Goal: Task Accomplishment & Management: Complete application form

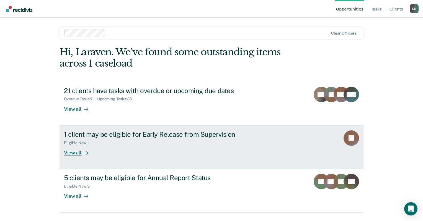
click at [74, 153] on div "View all" at bounding box center [79, 150] width 31 height 11
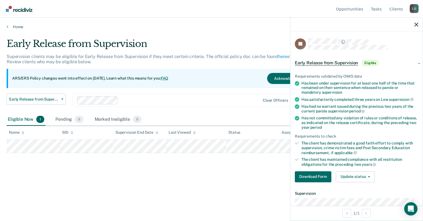
click at [230, 204] on main "Early Release from Supervision Supervision clients may be eligible for Early Re…" at bounding box center [211, 124] width 423 height 190
click at [348, 61] on span "Early Release from Supervision" at bounding box center [326, 63] width 63 height 6
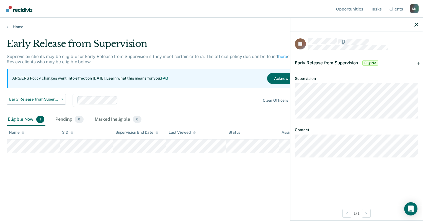
click at [348, 61] on span "Early Release from Supervision" at bounding box center [326, 62] width 63 height 5
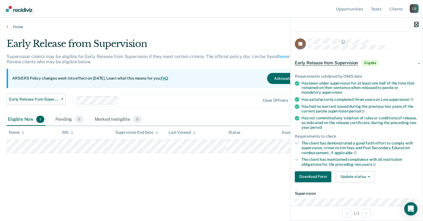
click at [414, 22] on button "button" at bounding box center [416, 24] width 4 height 5
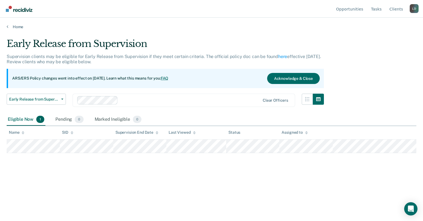
click at [414, 22] on div "Home" at bounding box center [211, 24] width 423 height 12
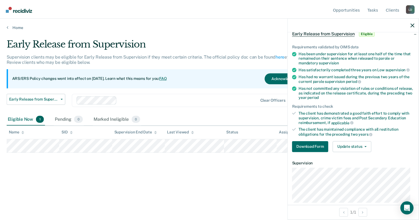
scroll to position [30, 0]
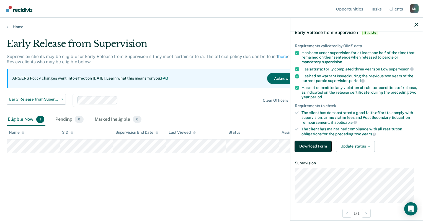
click at [308, 149] on button "Download Form" at bounding box center [313, 146] width 37 height 11
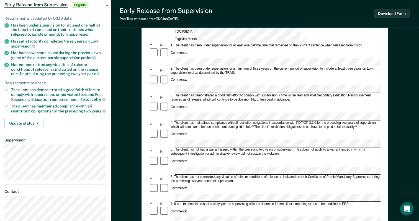
scroll to position [58, 0]
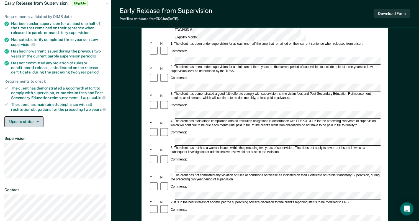
click at [32, 119] on button "Update status" at bounding box center [23, 122] width 39 height 11
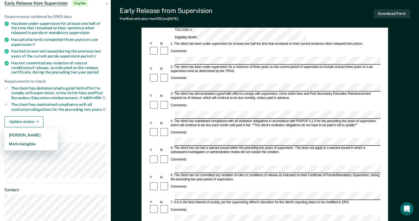
click at [13, 24] on div "Has been under supervision for at least one half of the time that remained on t…" at bounding box center [58, 28] width 95 height 14
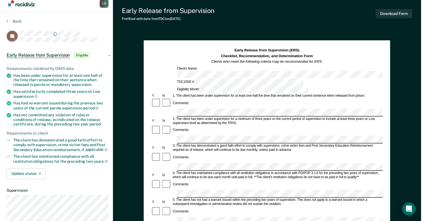
scroll to position [0, 0]
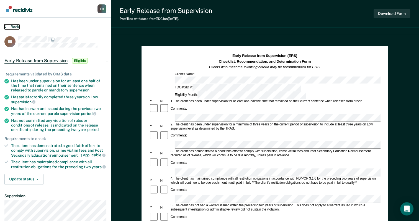
click at [7, 24] on button "Back" at bounding box center [11, 26] width 15 height 5
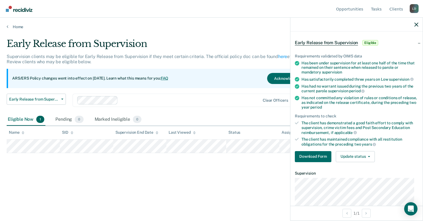
scroll to position [19, 0]
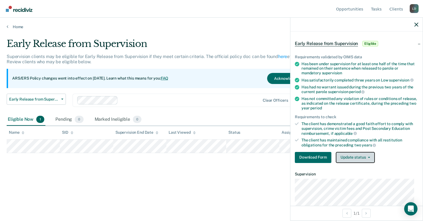
click at [359, 155] on button "Update status" at bounding box center [355, 157] width 39 height 11
click at [349, 129] on div "The client has demonstrated a good faith effort to comply with supervision, cri…" at bounding box center [359, 129] width 117 height 14
click at [338, 44] on span "Early Release from Supervision" at bounding box center [326, 44] width 63 height 6
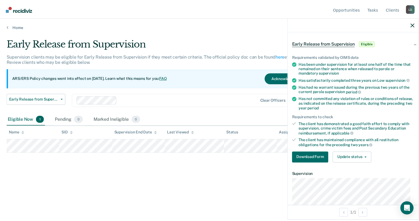
scroll to position [0, 0]
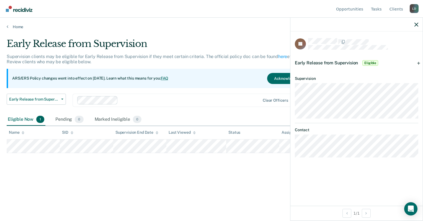
click at [269, 190] on div "Early Release from Supervision Supervision clients may be eligible for Early Re…" at bounding box center [212, 117] width 410 height 159
click at [264, 172] on div "Early Release from Supervision Supervision clients may be eligible for Early Re…" at bounding box center [212, 109] width 410 height 142
click at [211, 74] on div "ARS/ERS Policy changes went into effect on July 21, 2025. Learn what this means…" at bounding box center [165, 78] width 317 height 19
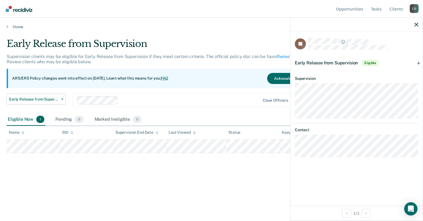
click at [413, 26] on div at bounding box center [356, 25] width 132 height 14
click at [415, 24] on icon "button" at bounding box center [416, 25] width 4 height 4
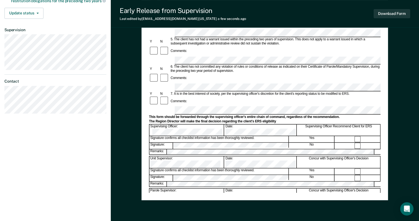
scroll to position [168, 0]
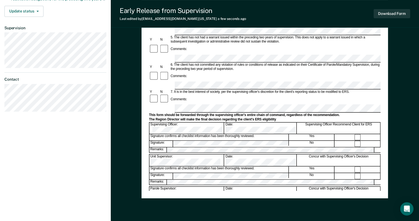
click at [363, 216] on div "Early Release from Supervision (ERS) Checklist, Recommendation, and Determinati…" at bounding box center [264, 54] width 246 height 358
click at [399, 14] on button "Download Form" at bounding box center [391, 13] width 37 height 9
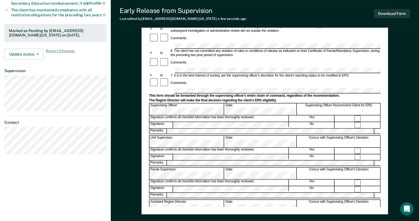
scroll to position [152, 0]
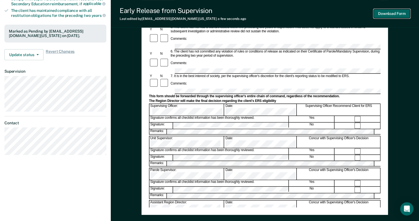
click at [388, 14] on button "Download Form" at bounding box center [391, 13] width 37 height 9
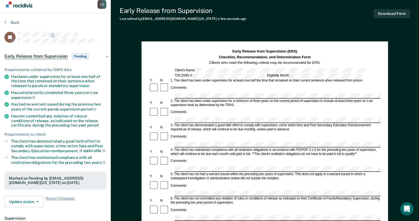
scroll to position [0, 0]
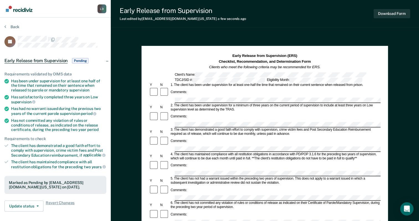
click at [98, 197] on div "Requirements validated by OIMS data Has been under supervision for at least one…" at bounding box center [55, 139] width 111 height 153
click at [7, 144] on icon at bounding box center [6, 146] width 4 height 4
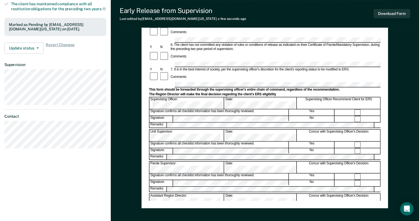
scroll to position [159, 0]
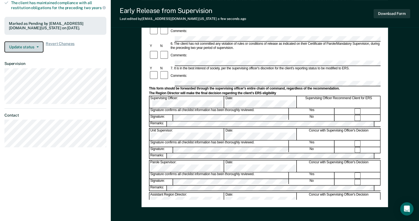
click at [37, 46] on button "Update status" at bounding box center [23, 47] width 39 height 11
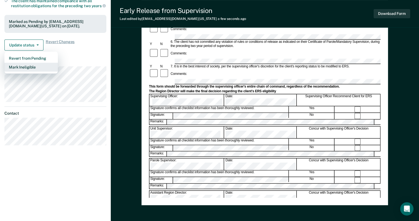
scroll to position [156, 0]
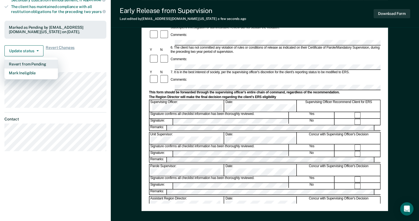
click at [51, 63] on button "Revert from Pending" at bounding box center [30, 64] width 53 height 9
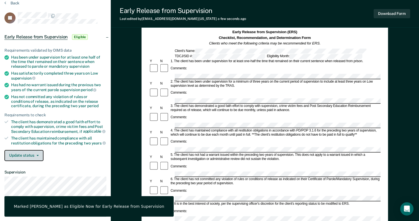
scroll to position [23, 0]
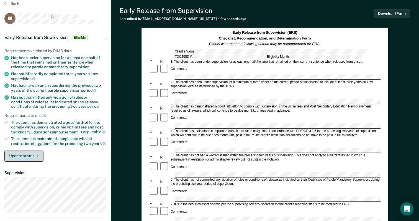
click at [35, 156] on button "Update status" at bounding box center [23, 156] width 39 height 11
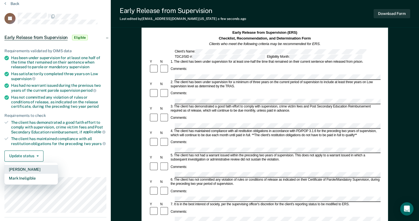
click at [30, 166] on button "Mark Pending" at bounding box center [30, 169] width 53 height 9
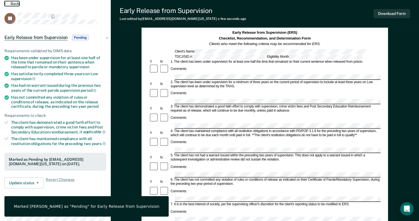
click at [9, 2] on button "Back" at bounding box center [11, 3] width 15 height 5
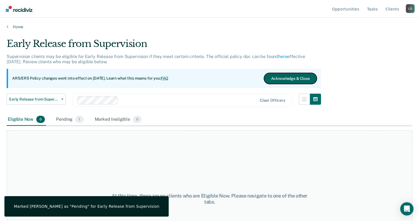
click at [282, 76] on button "Acknowledge & Close" at bounding box center [290, 78] width 53 height 11
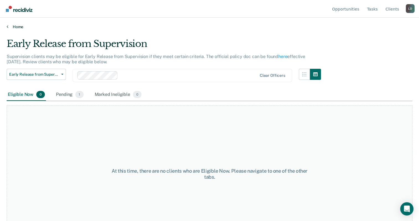
click at [13, 27] on link "Home" at bounding box center [209, 26] width 405 height 5
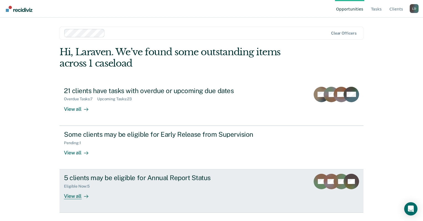
click at [164, 185] on div "Eligible Now : 5" at bounding box center [161, 185] width 194 height 7
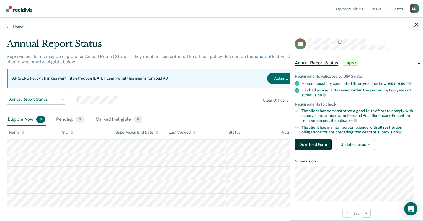
click at [314, 144] on button "Download Form" at bounding box center [313, 144] width 37 height 11
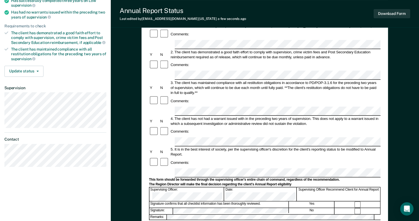
scroll to position [80, 0]
click at [28, 72] on button "Update status" at bounding box center [23, 71] width 39 height 11
click at [236, 148] on div "5. It is in the best interest of society, per the supervising officer's discret…" at bounding box center [275, 153] width 211 height 10
click at [357, 209] on div at bounding box center [357, 212] width 45 height 6
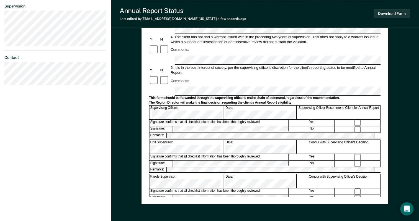
scroll to position [188, 0]
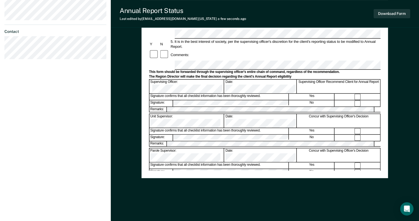
click at [100, 128] on div "Laraven Dancer L D Profile How it works Log Out Back DR Annual Report Status El…" at bounding box center [55, 4] width 111 height 385
click at [397, 13] on button "Download Form" at bounding box center [391, 13] width 37 height 9
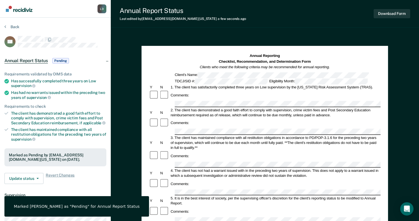
scroll to position [58, 0]
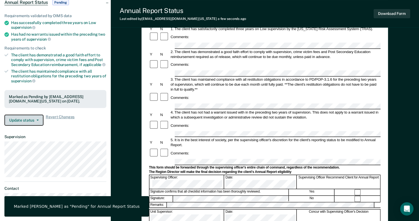
click at [33, 122] on button "Update status" at bounding box center [23, 120] width 39 height 11
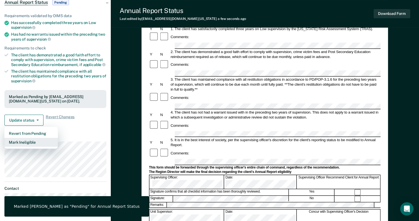
click at [33, 142] on button "Mark Ineligible" at bounding box center [30, 142] width 53 height 9
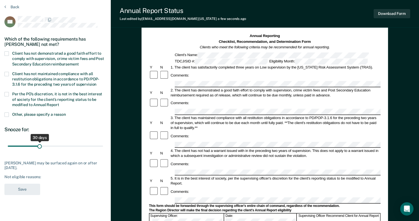
scroll to position [0, 0]
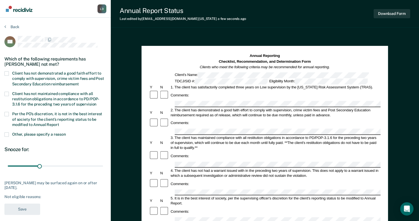
click at [7, 71] on span at bounding box center [6, 73] width 4 height 4
click at [79, 82] on input "Client has not demonstrated a good faith effort to comply with supervision, cri…" at bounding box center [79, 82] width 0 height 0
click at [33, 209] on button "Save" at bounding box center [22, 209] width 36 height 11
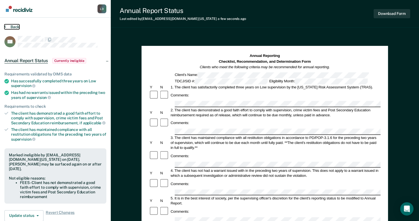
click at [11, 26] on button "Back" at bounding box center [11, 26] width 15 height 5
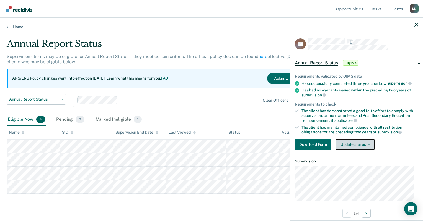
click at [371, 141] on button "Update status" at bounding box center [355, 144] width 39 height 11
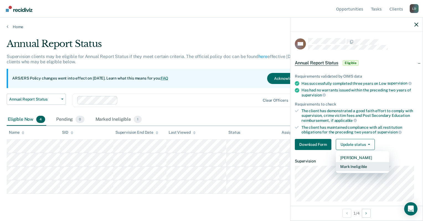
click at [373, 166] on button "Mark Ineligible" at bounding box center [362, 166] width 53 height 9
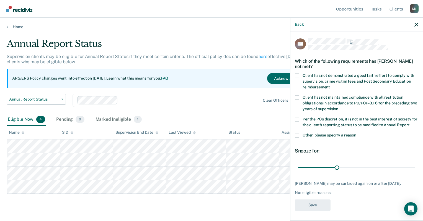
click at [297, 74] on span at bounding box center [297, 76] width 4 height 4
click at [330, 85] on input "Client has not demonstrated a good faith effort to comply with supervision, cri…" at bounding box center [330, 85] width 0 height 0
click at [319, 211] on button "Save" at bounding box center [313, 205] width 36 height 11
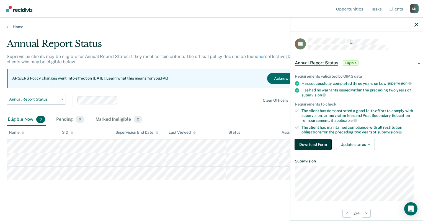
click at [328, 143] on button "Download Form" at bounding box center [313, 144] width 37 height 11
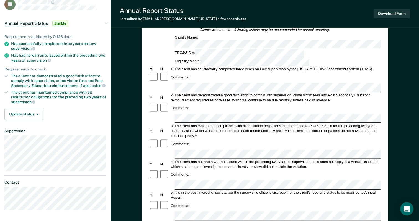
scroll to position [38, 0]
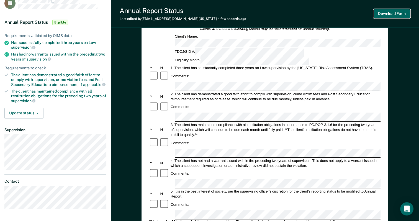
click at [391, 12] on button "Download Form" at bounding box center [391, 13] width 37 height 9
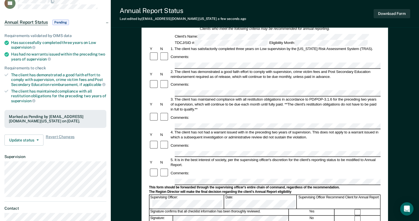
scroll to position [0, 0]
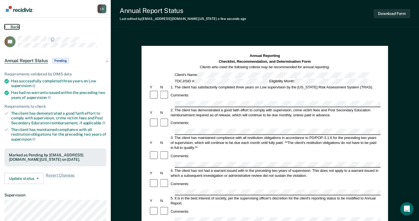
click at [14, 24] on button "Back" at bounding box center [11, 26] width 15 height 5
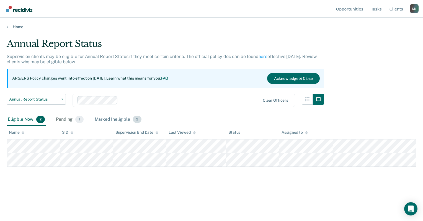
click at [110, 121] on div "Marked Ineligible 2" at bounding box center [118, 120] width 49 height 12
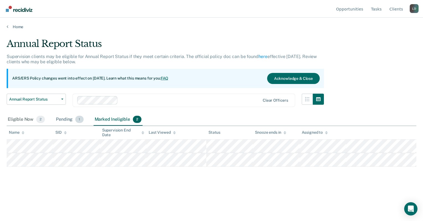
click at [72, 122] on div "Pending 1" at bounding box center [70, 120] width 30 height 12
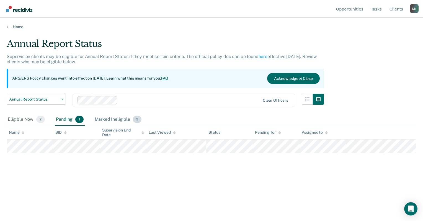
click at [106, 122] on div "Marked Ineligible 2" at bounding box center [118, 120] width 49 height 12
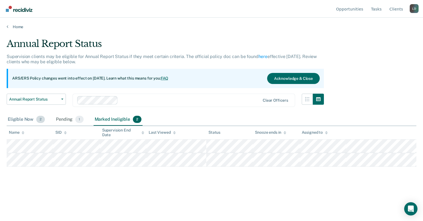
click at [30, 121] on div "Eligible Now 2" at bounding box center [26, 120] width 39 height 12
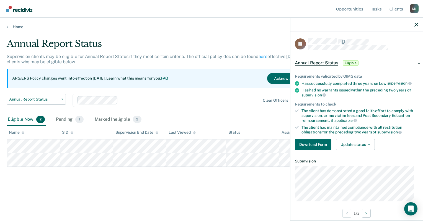
click at [234, 188] on div "Annual Report Status Supervision clients may be eligible for Annual Report Stat…" at bounding box center [212, 117] width 410 height 159
click at [346, 145] on button "Update status" at bounding box center [355, 144] width 39 height 11
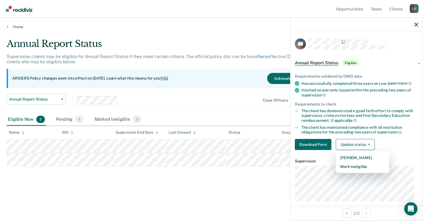
click at [231, 175] on div "Annual Report Status Supervision clients may be eligible for Annual Report Stat…" at bounding box center [212, 109] width 410 height 142
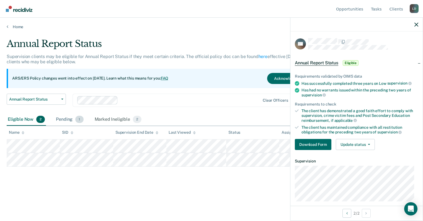
click at [64, 119] on div "Pending 1" at bounding box center [70, 120] width 30 height 12
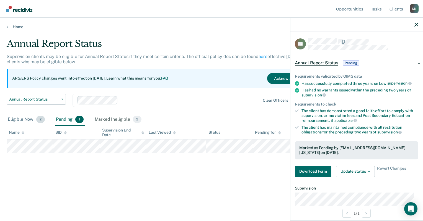
click at [20, 120] on div "Eligible Now 2" at bounding box center [26, 120] width 39 height 12
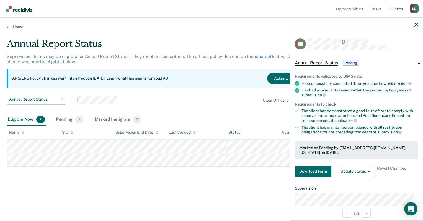
click at [190, 200] on main "Annual Report Status Supervision clients may be eligible for Annual Report Stat…" at bounding box center [211, 124] width 423 height 190
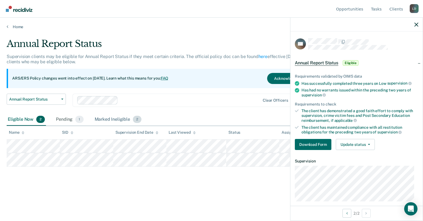
click at [126, 123] on div "Marked Ineligible 2" at bounding box center [118, 120] width 49 height 12
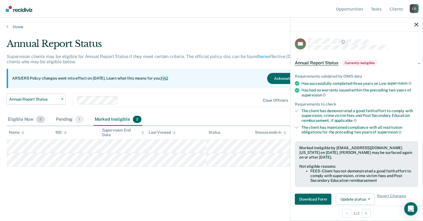
click at [39, 118] on span "2" at bounding box center [40, 119] width 9 height 7
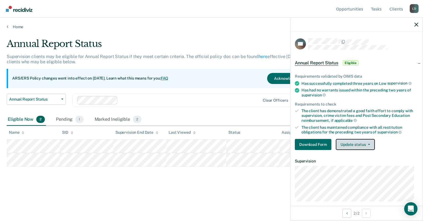
click at [363, 139] on button "Update status" at bounding box center [355, 144] width 39 height 11
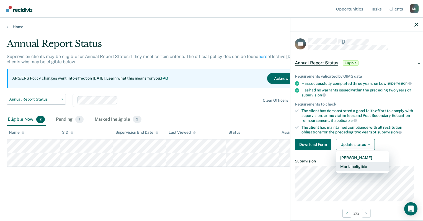
click at [357, 163] on button "Mark Ineligible" at bounding box center [362, 166] width 53 height 9
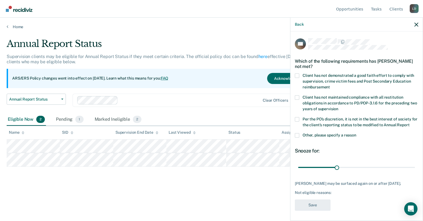
click at [296, 74] on span at bounding box center [297, 76] width 4 height 4
click at [330, 85] on input "Client has not demonstrated a good faith effort to comply with supervision, cri…" at bounding box center [330, 85] width 0 height 0
click at [312, 209] on button "Save" at bounding box center [313, 205] width 36 height 11
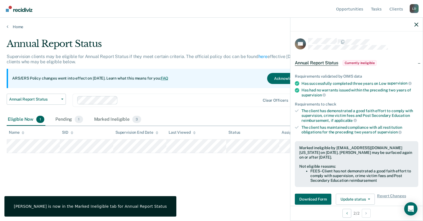
click at [241, 188] on div "Annual Report Status Supervision clients may be eligible for Annual Report Stat…" at bounding box center [212, 117] width 410 height 159
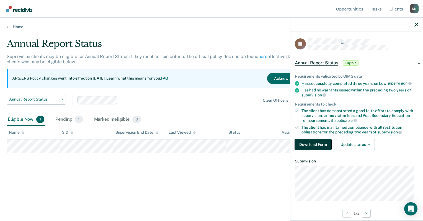
click at [308, 141] on button "Download Form" at bounding box center [313, 144] width 37 height 11
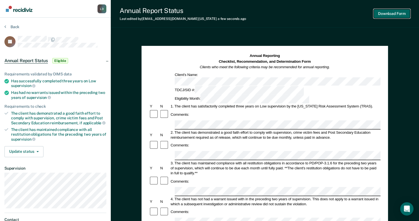
click at [380, 15] on button "Download Form" at bounding box center [391, 13] width 37 height 9
